Goal: Navigation & Orientation: Find specific page/section

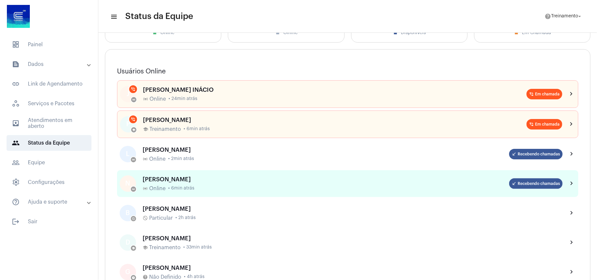
scroll to position [87, 0]
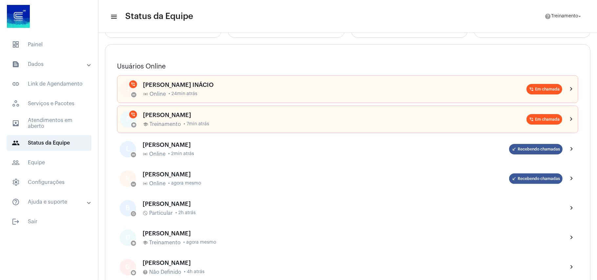
scroll to position [44, 0]
